Goal: Task Accomplishment & Management: Use online tool/utility

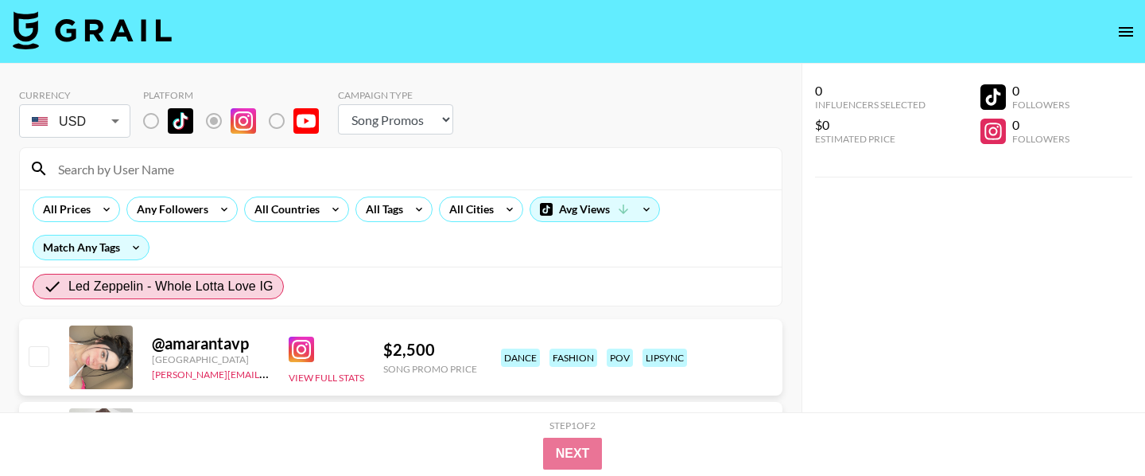
select select "Song"
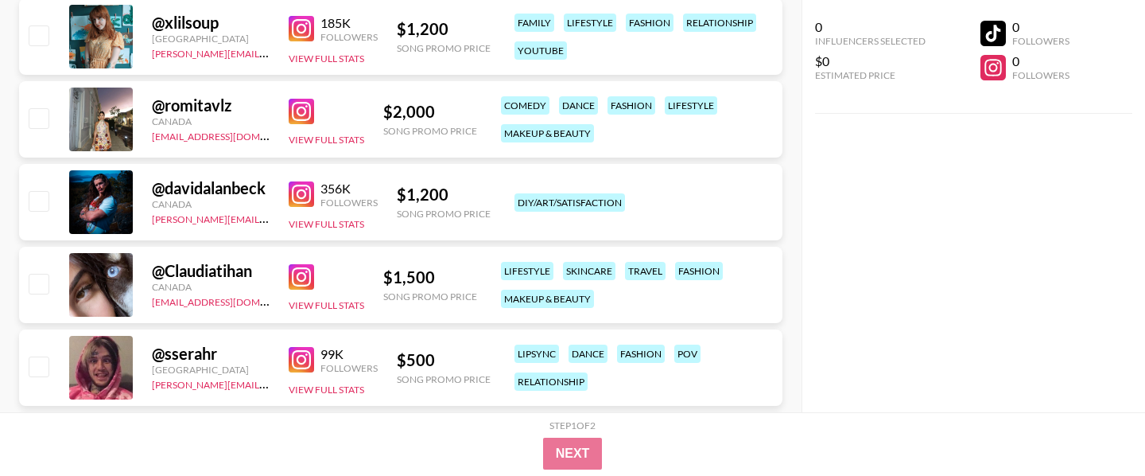
scroll to position [567, 0]
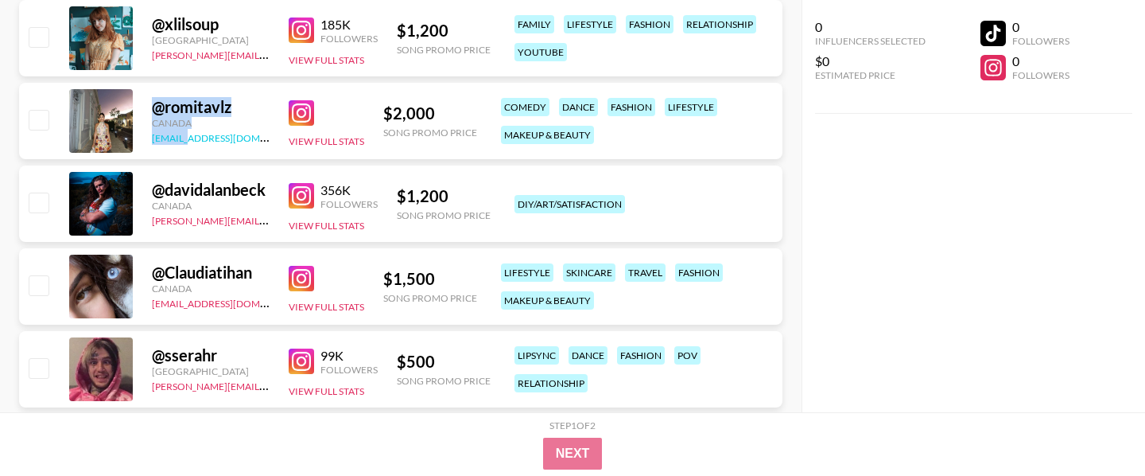
drag, startPoint x: 148, startPoint y: 110, endPoint x: 186, endPoint y: 142, distance: 49.7
click at [186, 142] on div "@ romitavlz Canada [EMAIL_ADDRESS][DOMAIN_NAME] View Full Stats $ 2,000 Song Pr…" at bounding box center [401, 121] width 764 height 76
click at [426, 109] on div "$ 2,000" at bounding box center [430, 113] width 94 height 20
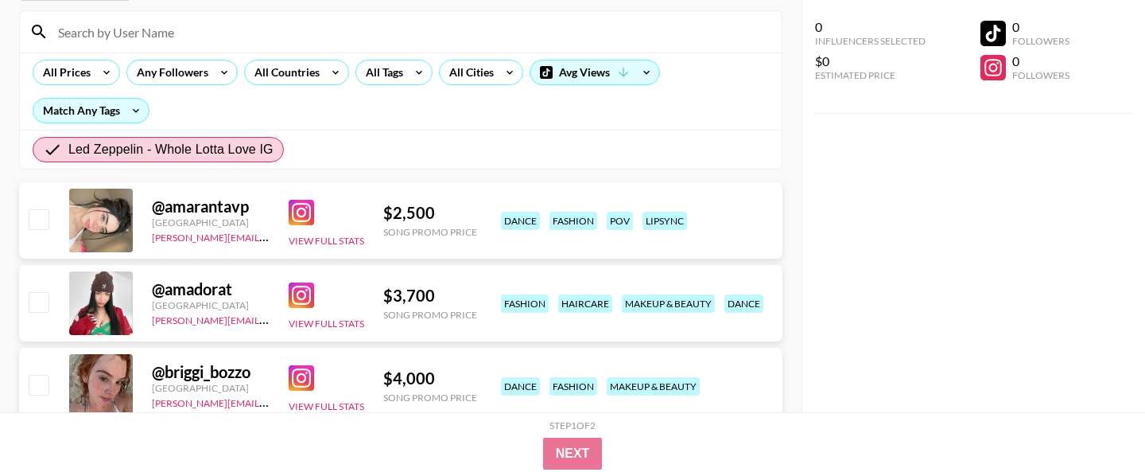
scroll to position [136, 0]
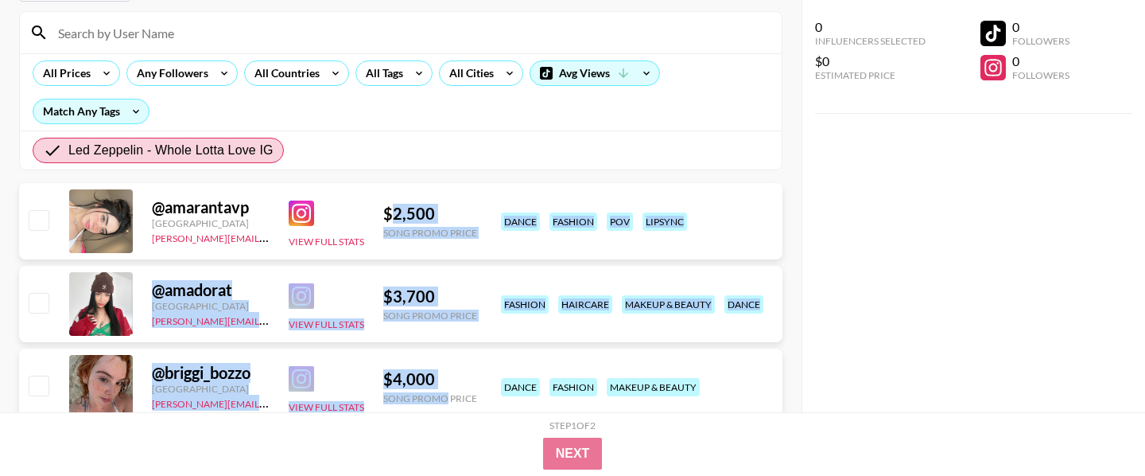
drag, startPoint x: 392, startPoint y: 216, endPoint x: 448, endPoint y: 393, distance: 185.9
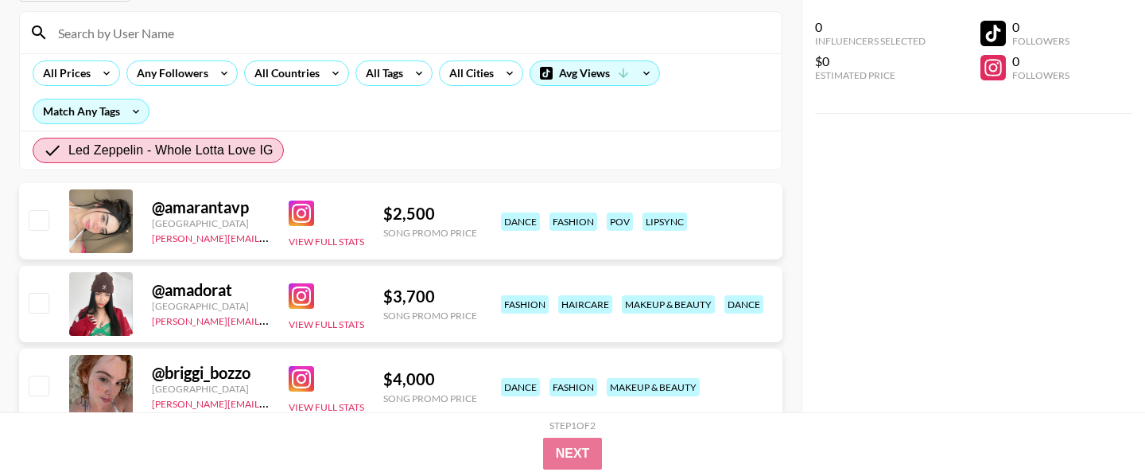
drag, startPoint x: 150, startPoint y: 204, endPoint x: 185, endPoint y: 239, distance: 48.4
click at [185, 240] on div "@ amarantavp Mexico [PERSON_NAME][EMAIL_ADDRESS][DOMAIN_NAME] View Full Stats $…" at bounding box center [401, 221] width 764 height 76
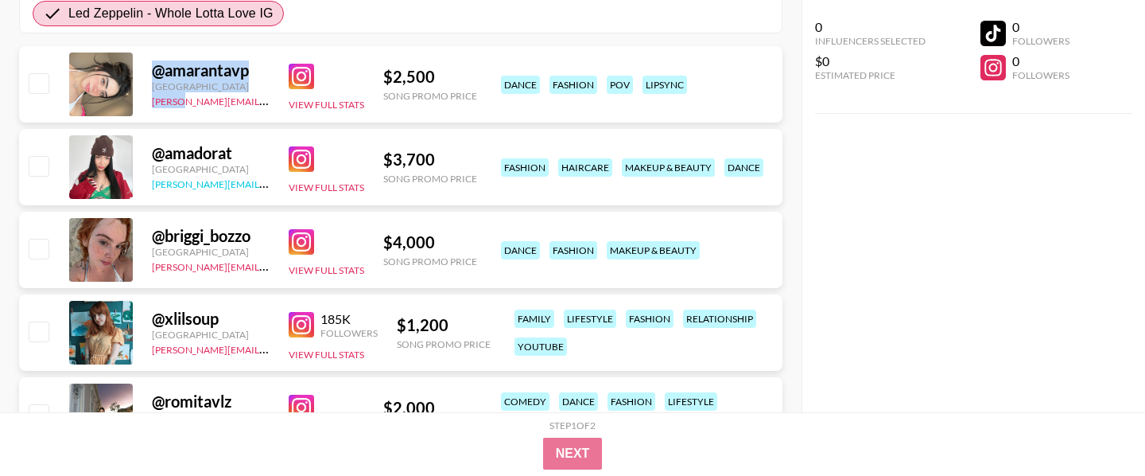
scroll to position [370, 0]
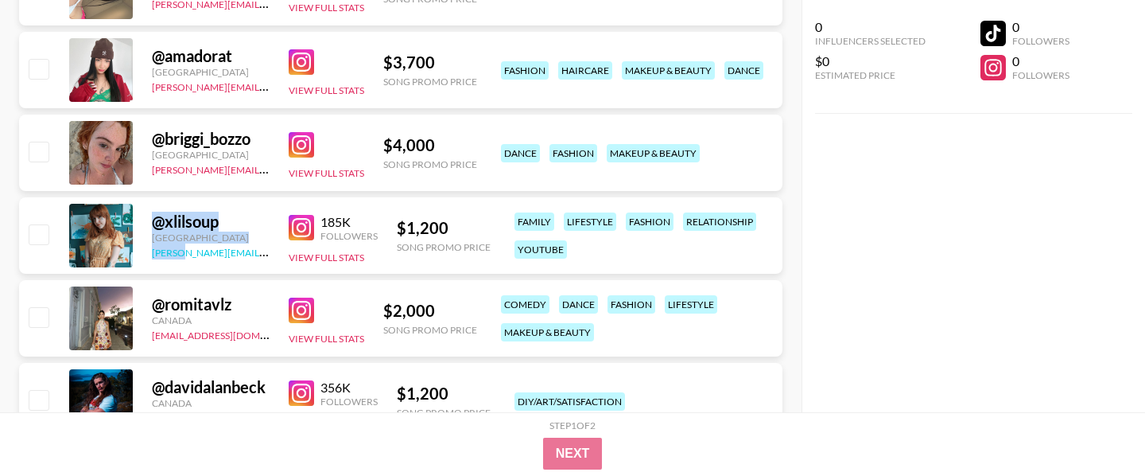
drag, startPoint x: 148, startPoint y: 221, endPoint x: 176, endPoint y: 254, distance: 42.9
click at [176, 254] on div "@ xlilsoup [GEOGRAPHIC_DATA] [PERSON_NAME][EMAIL_ADDRESS][DOMAIN_NAME] 185K Fol…" at bounding box center [401, 235] width 764 height 76
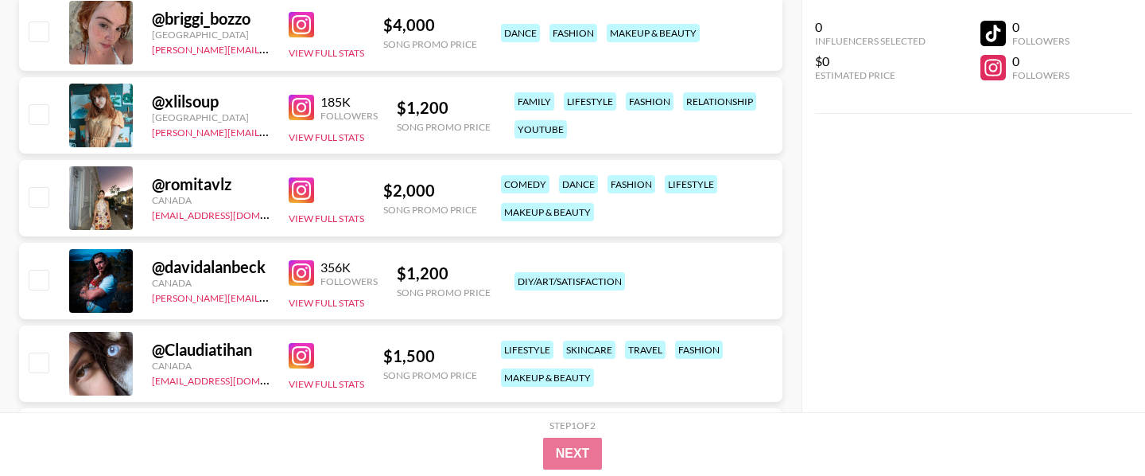
scroll to position [532, 0]
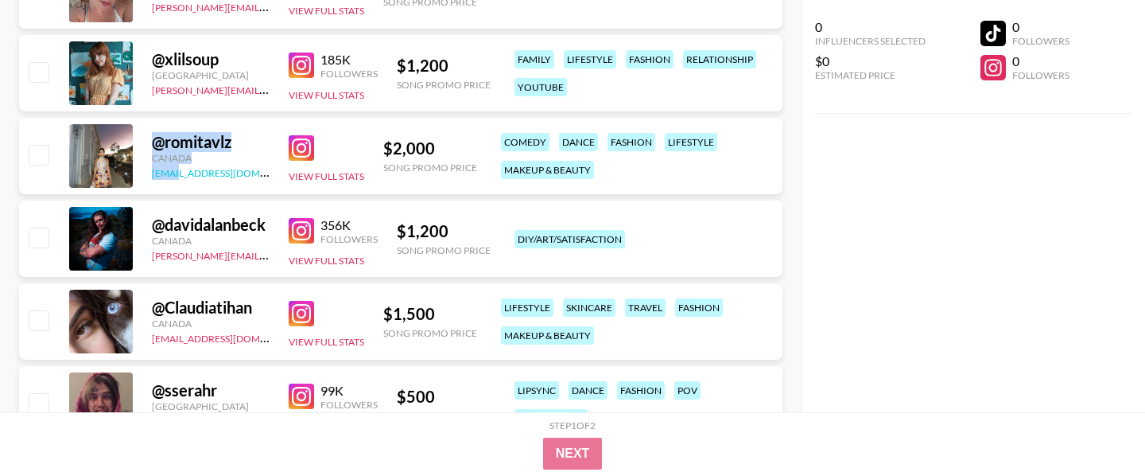
drag, startPoint x: 146, startPoint y: 137, endPoint x: 177, endPoint y: 175, distance: 49.2
click at [177, 177] on div "@ romitavlz Canada [EMAIL_ADDRESS][DOMAIN_NAME] View Full Stats $ 2,000 Song Pr…" at bounding box center [401, 156] width 764 height 76
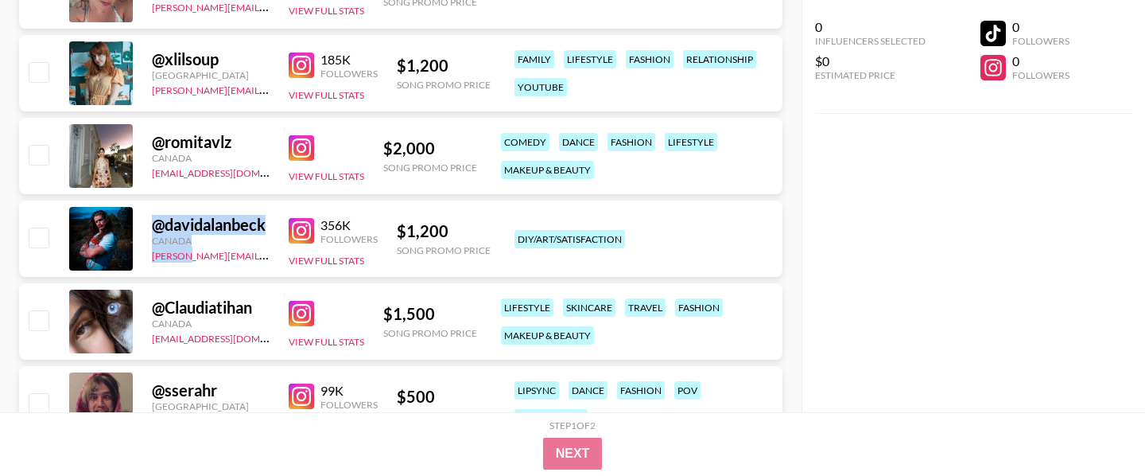
drag, startPoint x: 142, startPoint y: 230, endPoint x: 177, endPoint y: 262, distance: 47.3
click at [177, 262] on div "@ davidalanbeck [GEOGRAPHIC_DATA] [PERSON_NAME][EMAIL_ADDRESS][PERSON_NAME][DOM…" at bounding box center [401, 238] width 764 height 76
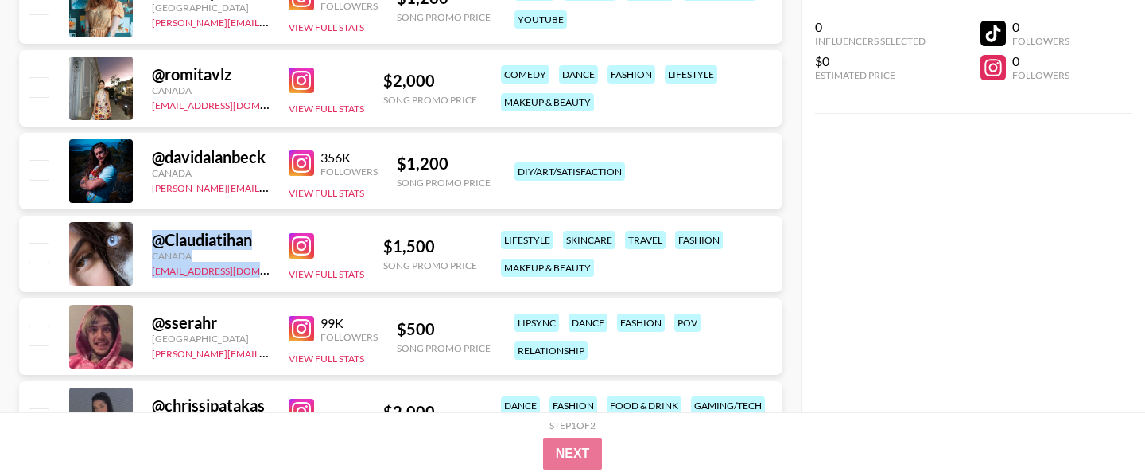
drag, startPoint x: 146, startPoint y: 241, endPoint x: 198, endPoint y: 282, distance: 66.2
click at [198, 283] on div "@ Claudiatihan Canada [EMAIL_ADDRESS][DOMAIN_NAME] View Full Stats $ 1,500 Song…" at bounding box center [401, 254] width 764 height 76
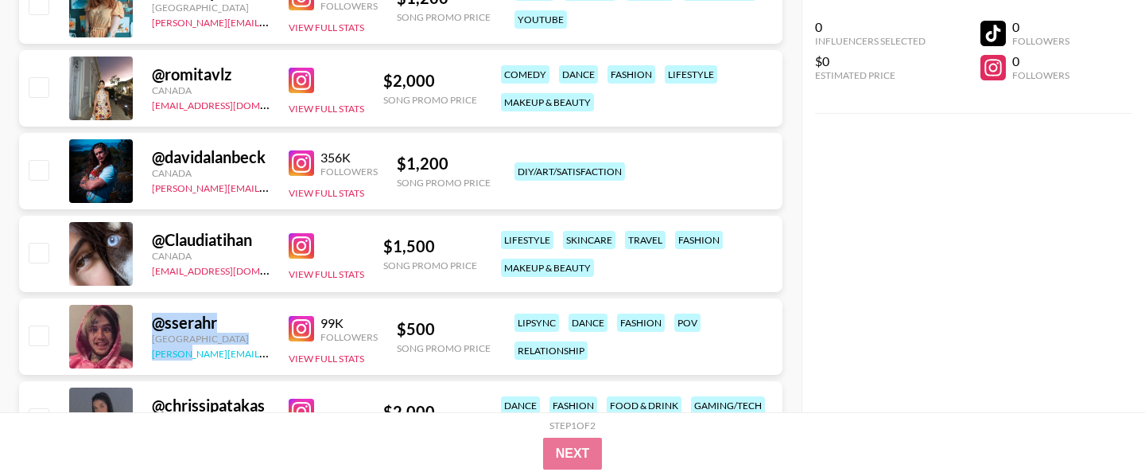
drag, startPoint x: 146, startPoint y: 322, endPoint x: 188, endPoint y: 359, distance: 55.8
click at [188, 359] on div "@ sserahr Italy [PERSON_NAME][EMAIL_ADDRESS][DOMAIN_NAME] 99K Followers View Fu…" at bounding box center [401, 336] width 764 height 76
click at [298, 172] on img at bounding box center [301, 162] width 25 height 25
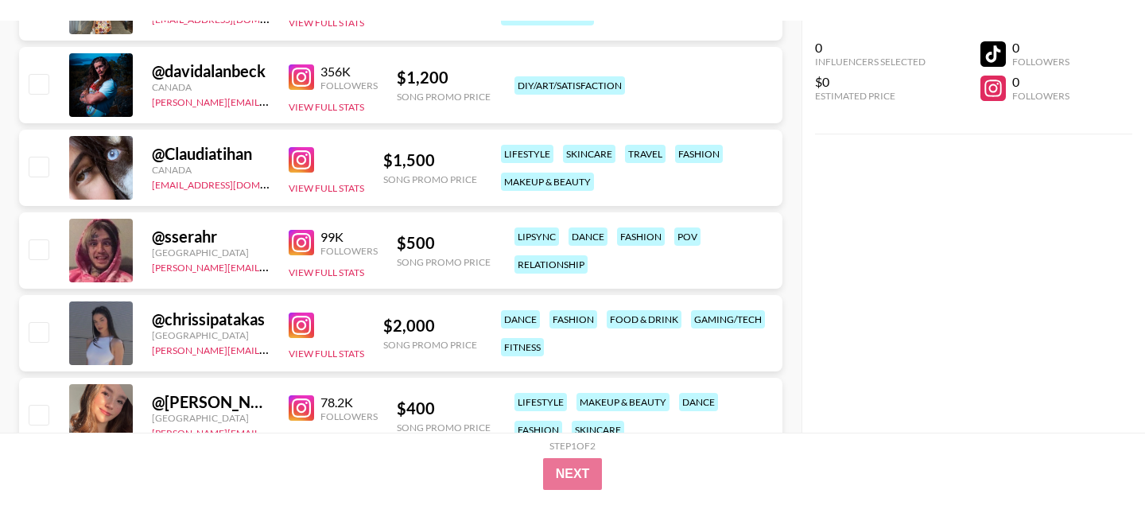
scroll to position [706, 0]
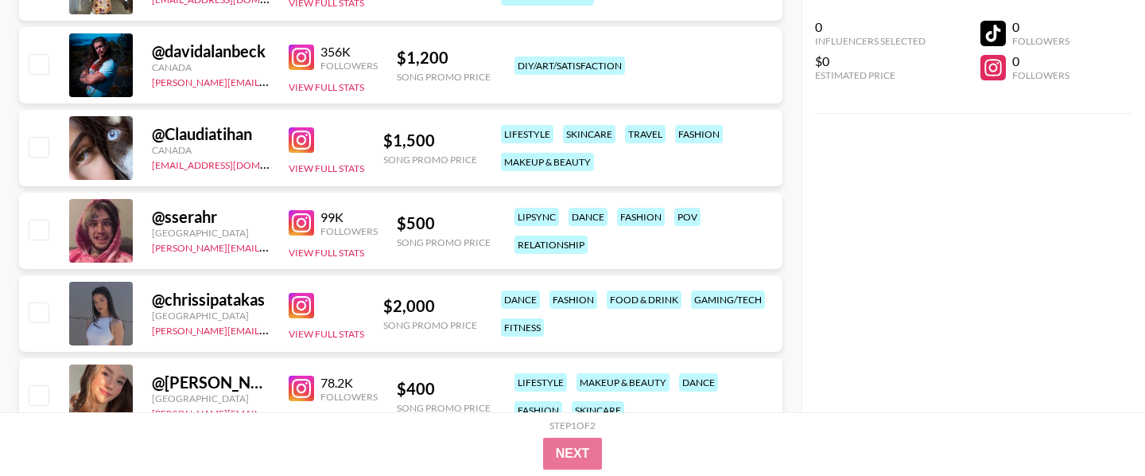
click at [37, 231] on input "checkbox" at bounding box center [38, 229] width 19 height 19
checkbox input "true"
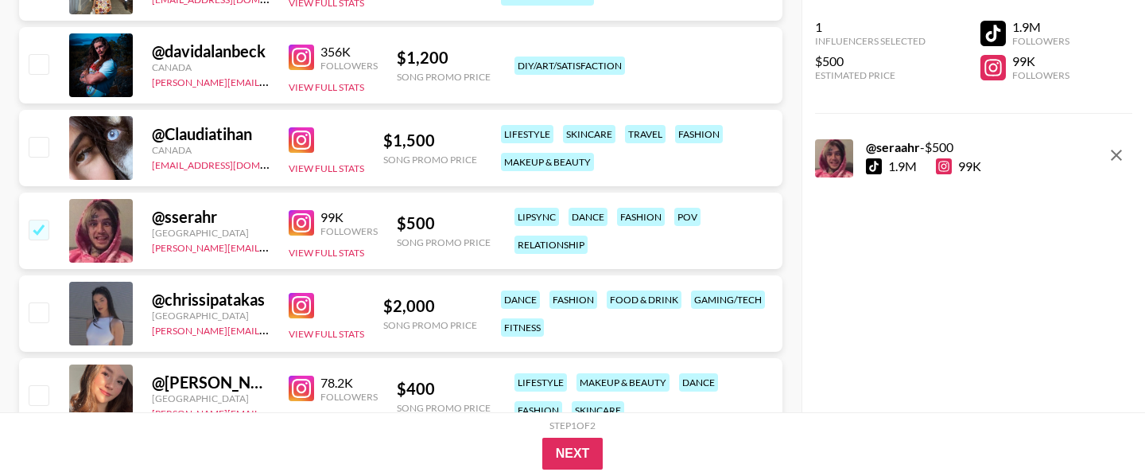
click at [45, 309] on input "checkbox" at bounding box center [38, 311] width 19 height 19
checkbox input "true"
click at [42, 406] on div at bounding box center [37, 396] width 25 height 27
drag, startPoint x: 1115, startPoint y: 153, endPoint x: 1115, endPoint y: 171, distance: 18.3
click at [1115, 153] on icon "remove" at bounding box center [1116, 155] width 11 height 11
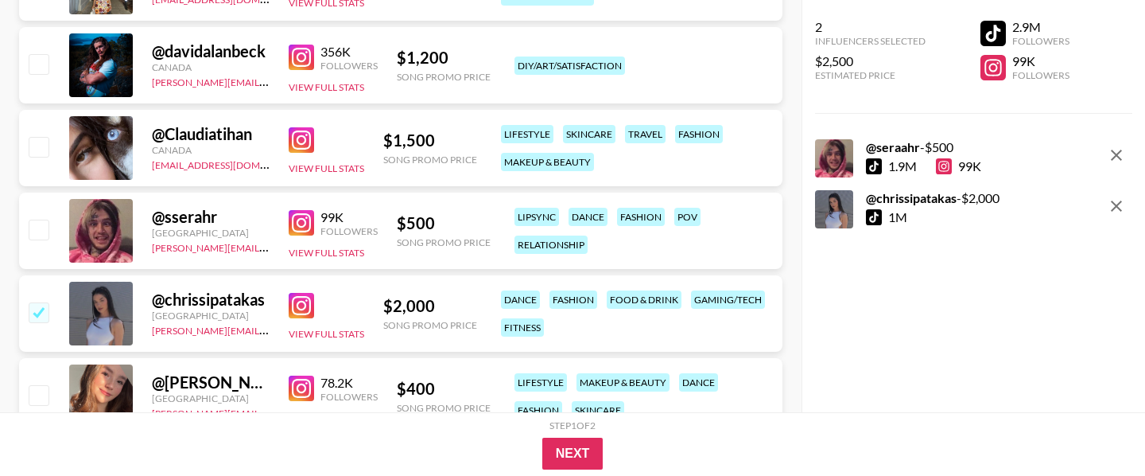
checkbox input "false"
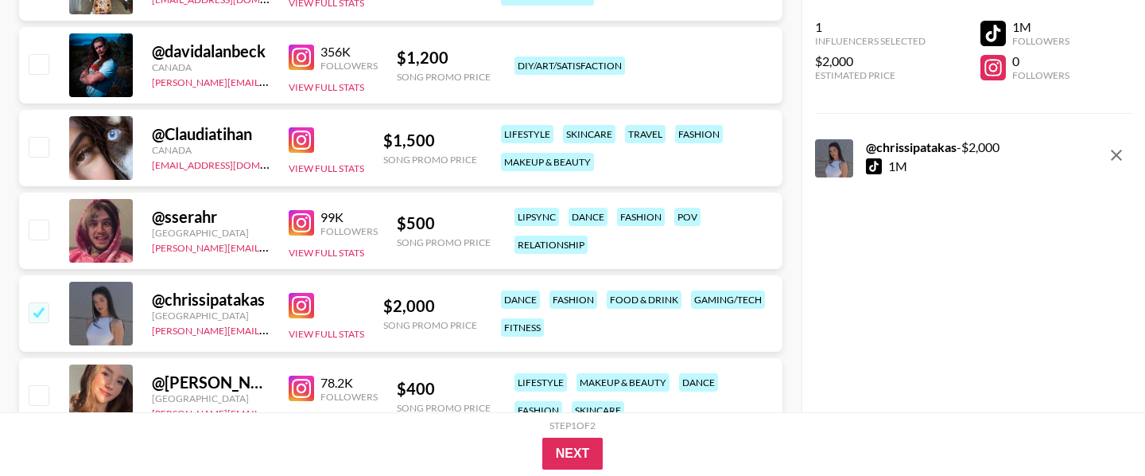
click at [1113, 156] on icon "remove" at bounding box center [1116, 155] width 19 height 19
checkbox input "false"
